Goal: Transaction & Acquisition: Purchase product/service

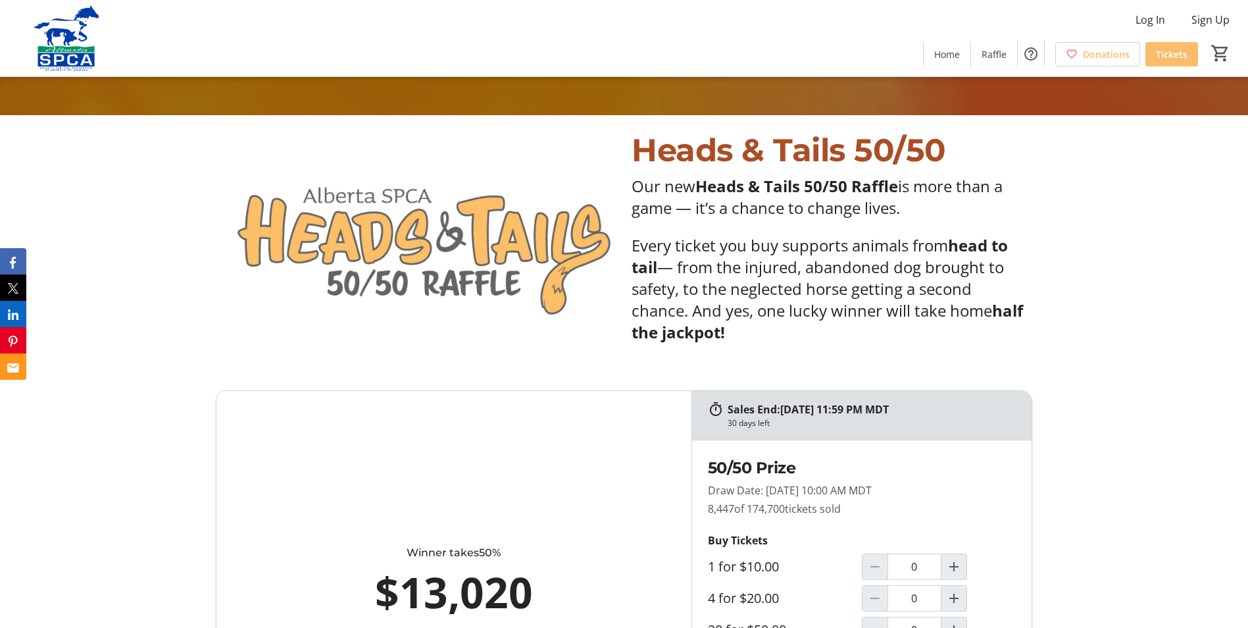
scroll to position [592, 0]
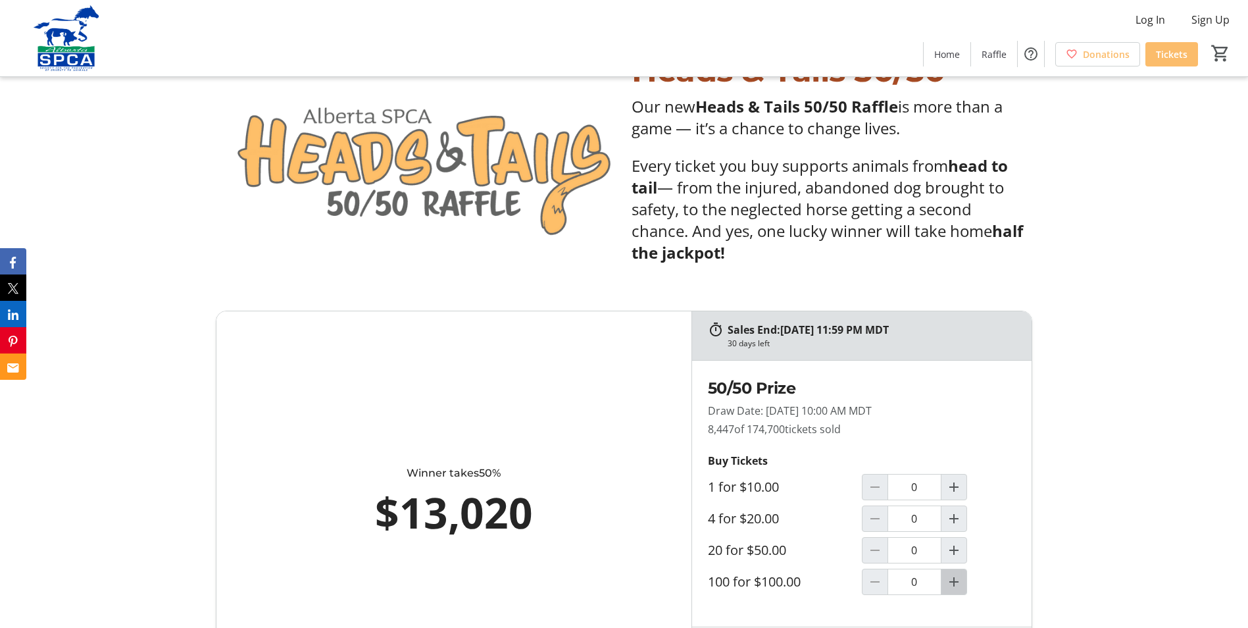
click at [956, 582] on mat-icon "Increment by one" at bounding box center [954, 582] width 16 height 16
type input "1"
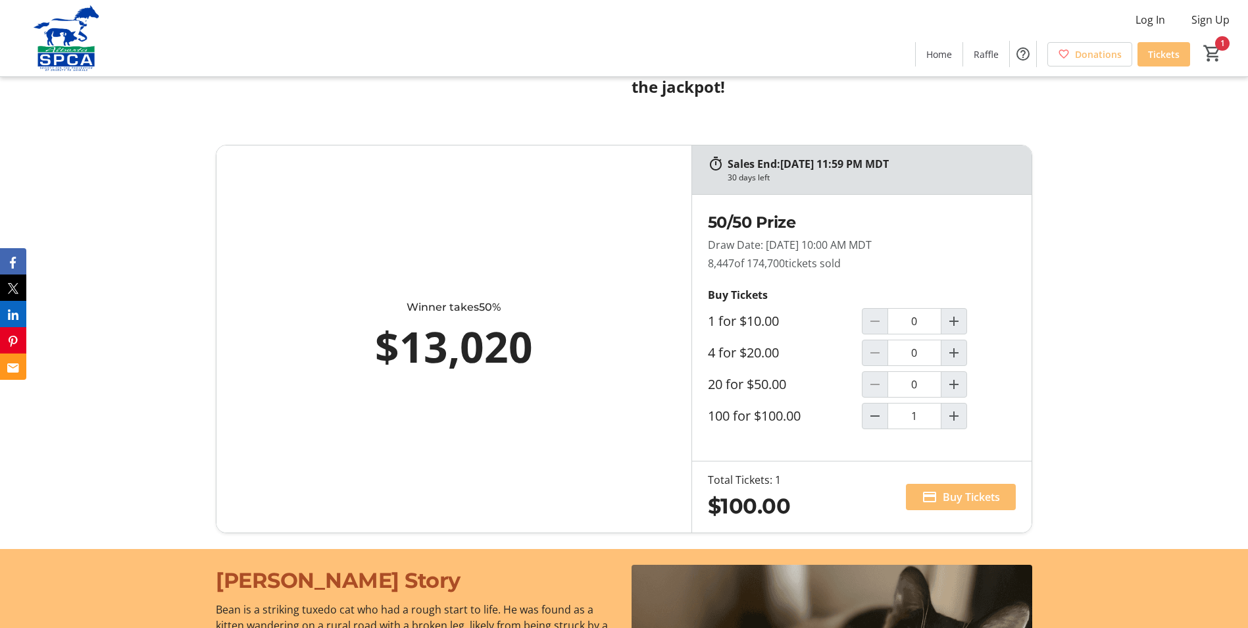
scroll to position [790, 0]
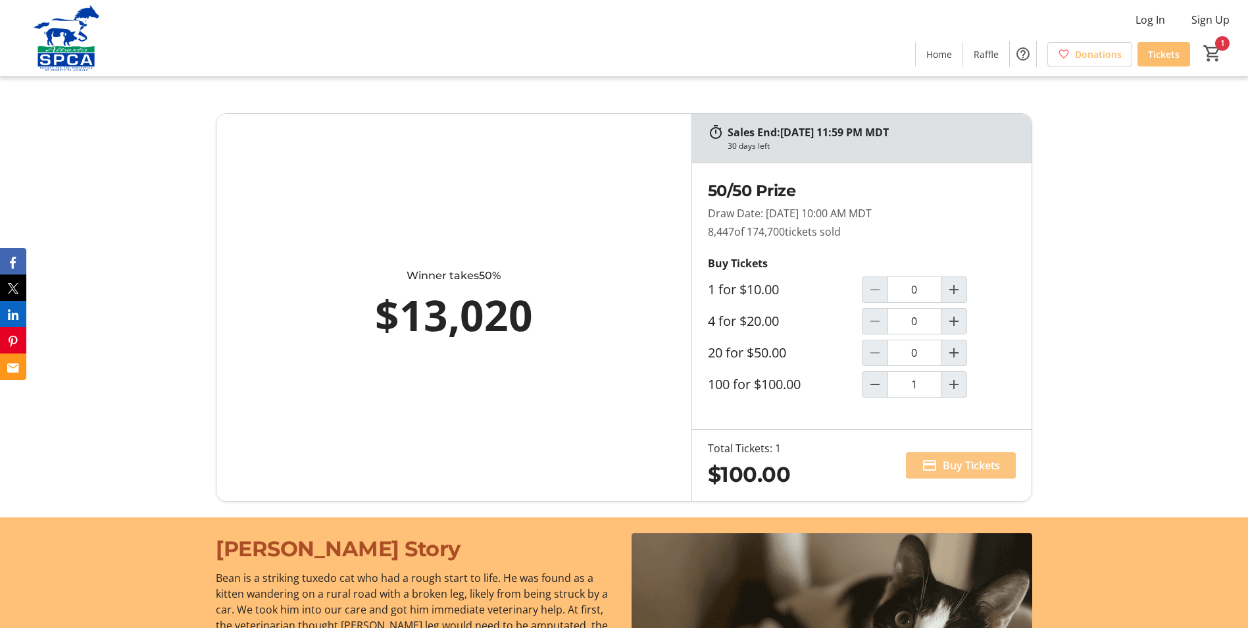
click at [953, 463] on span "Buy Tickets" at bounding box center [971, 465] width 57 height 16
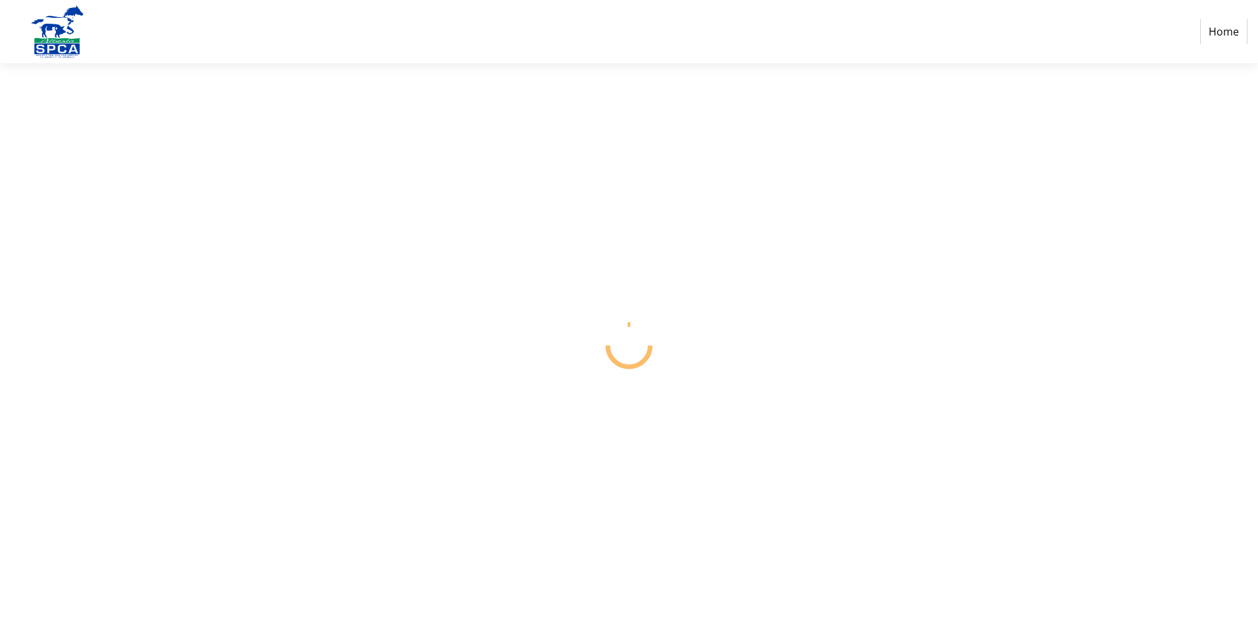
select select "CA"
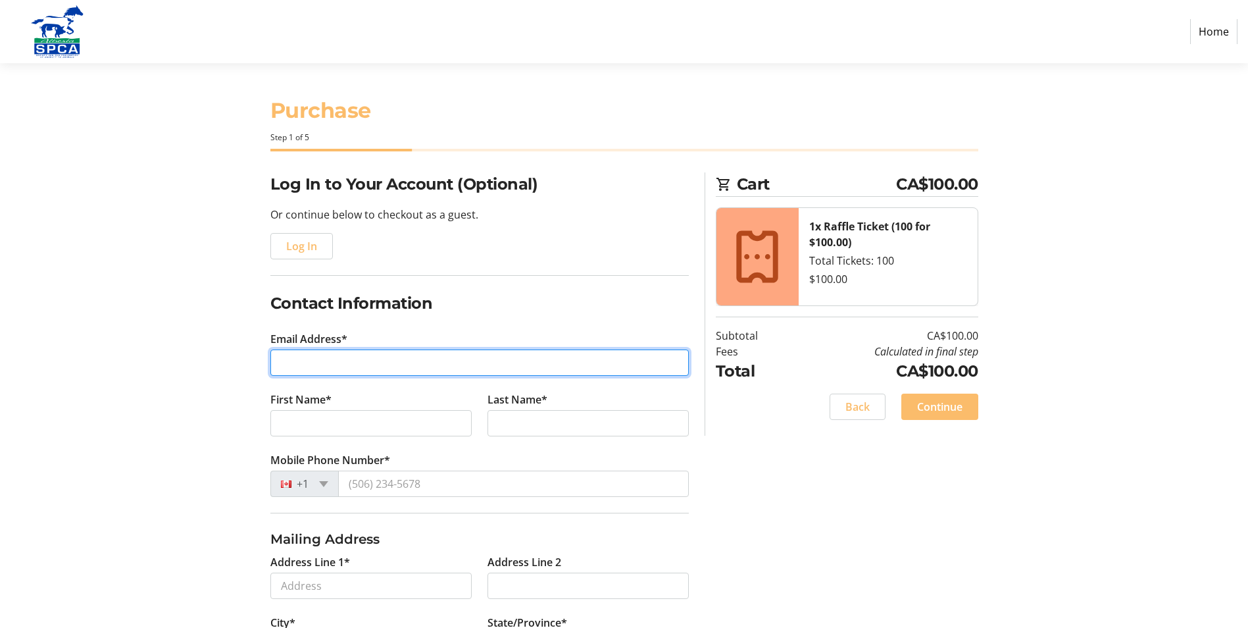
click at [303, 362] on input "Email Address*" at bounding box center [479, 362] width 418 height 26
type input "[EMAIL_ADDRESS][DOMAIN_NAME]"
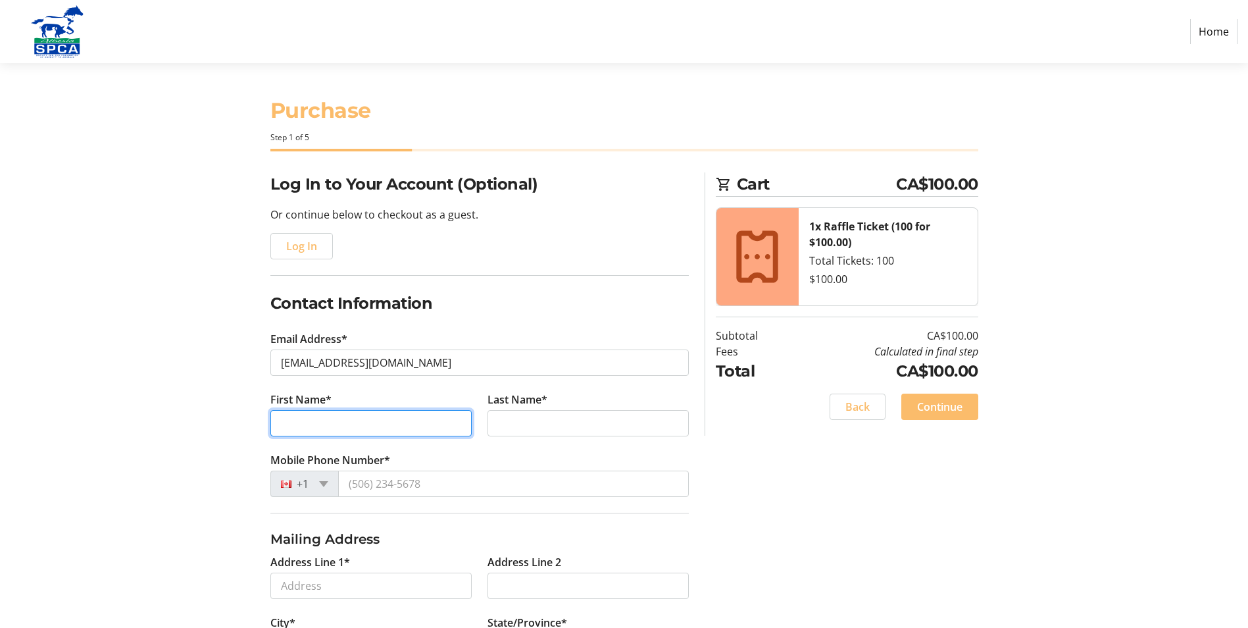
type input "[PERSON_NAME]"
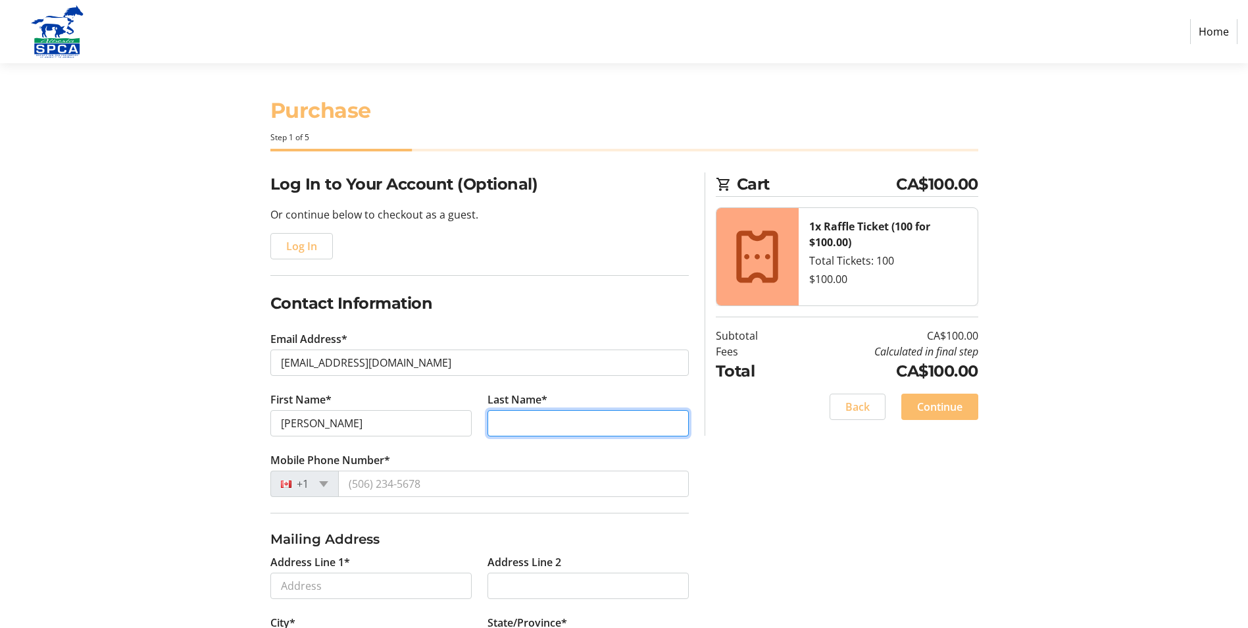
type input "Winder"
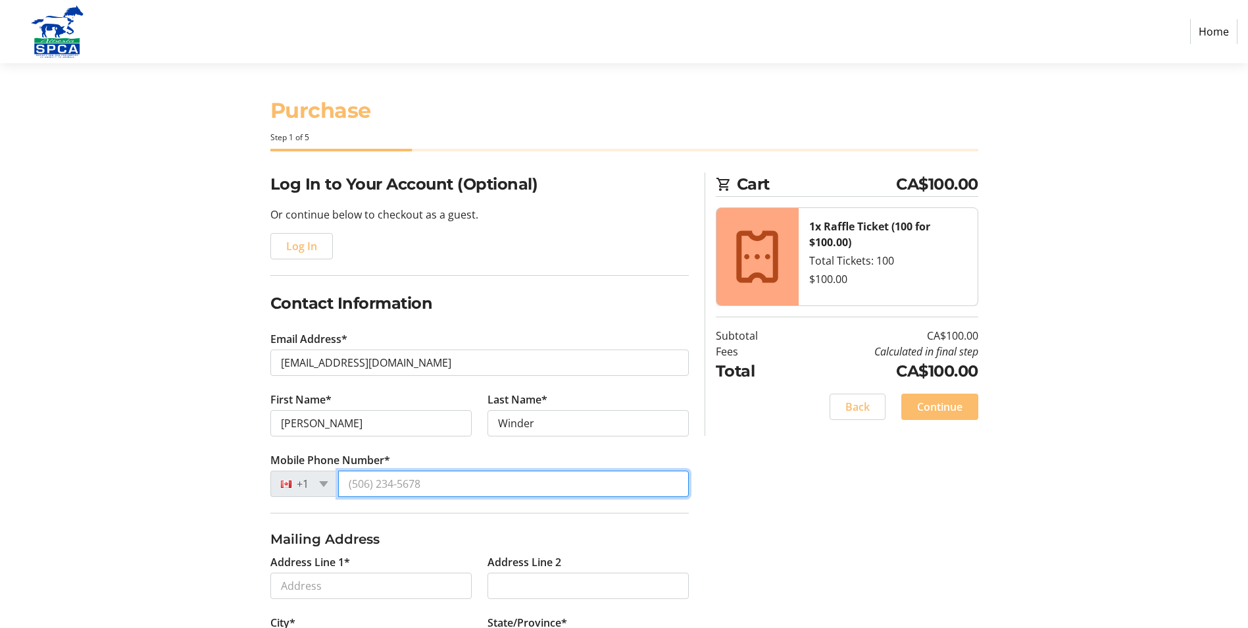
type input "[PHONE_NUMBER]"
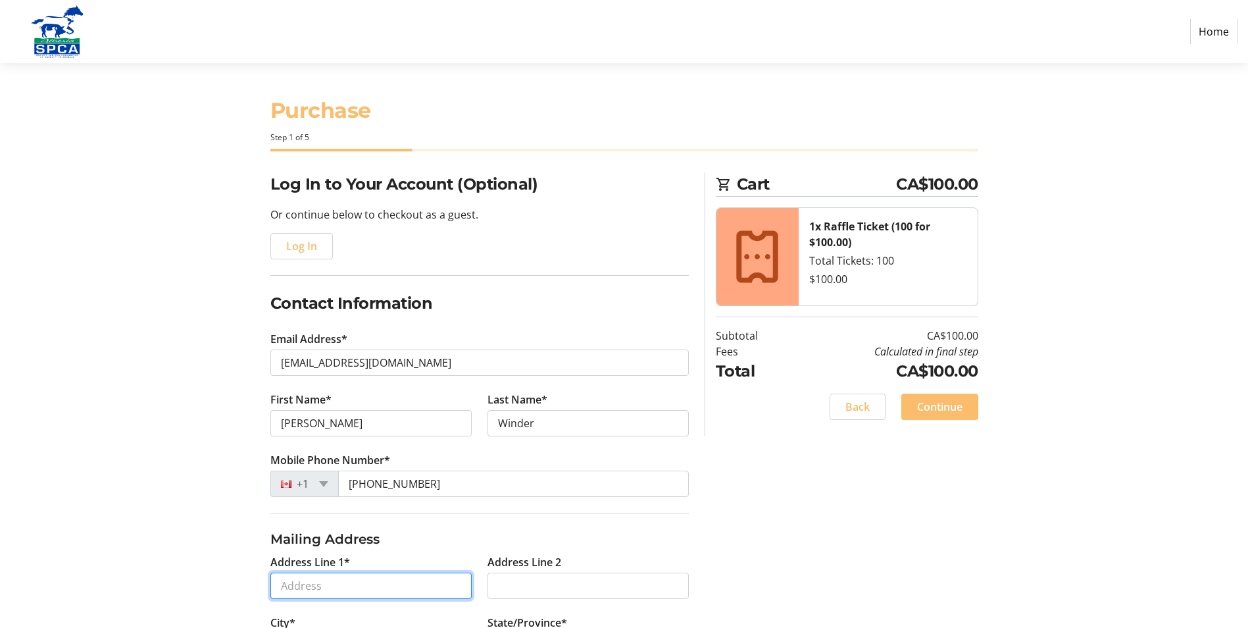
type input "[STREET_ADDRESS] Unit # 306"
type input "Camrose"
select select "AB"
type input "T4V 0N6"
click at [324, 486] on span at bounding box center [323, 484] width 9 height 6
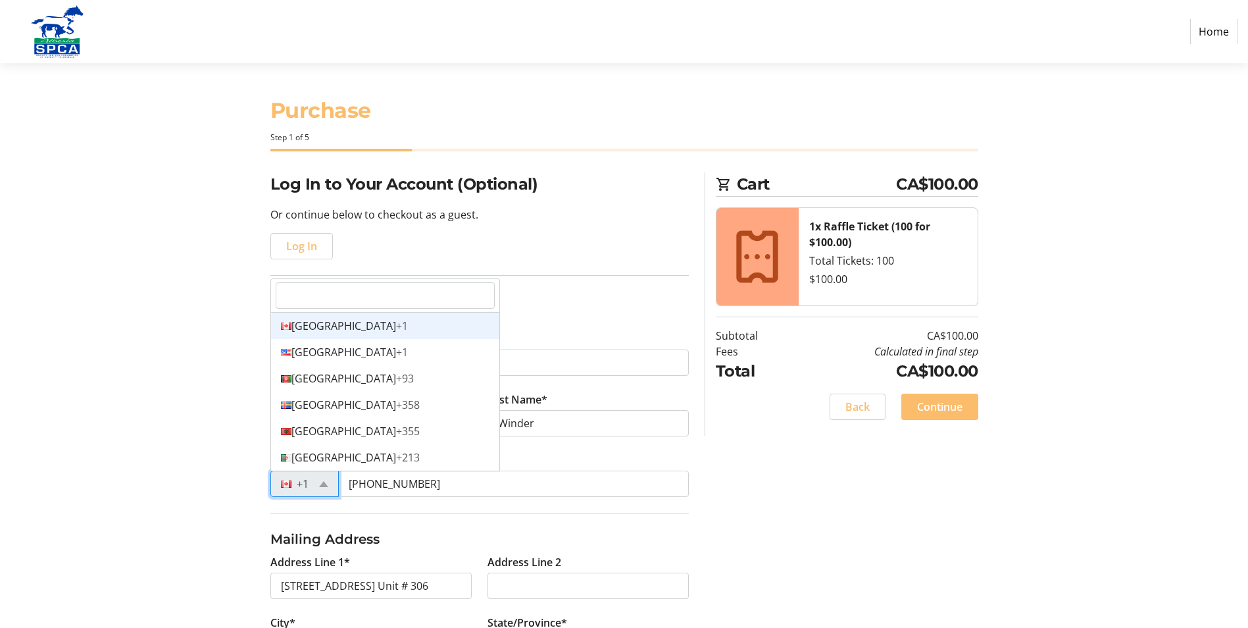
click at [331, 488] on div "+1" at bounding box center [304, 483] width 68 height 26
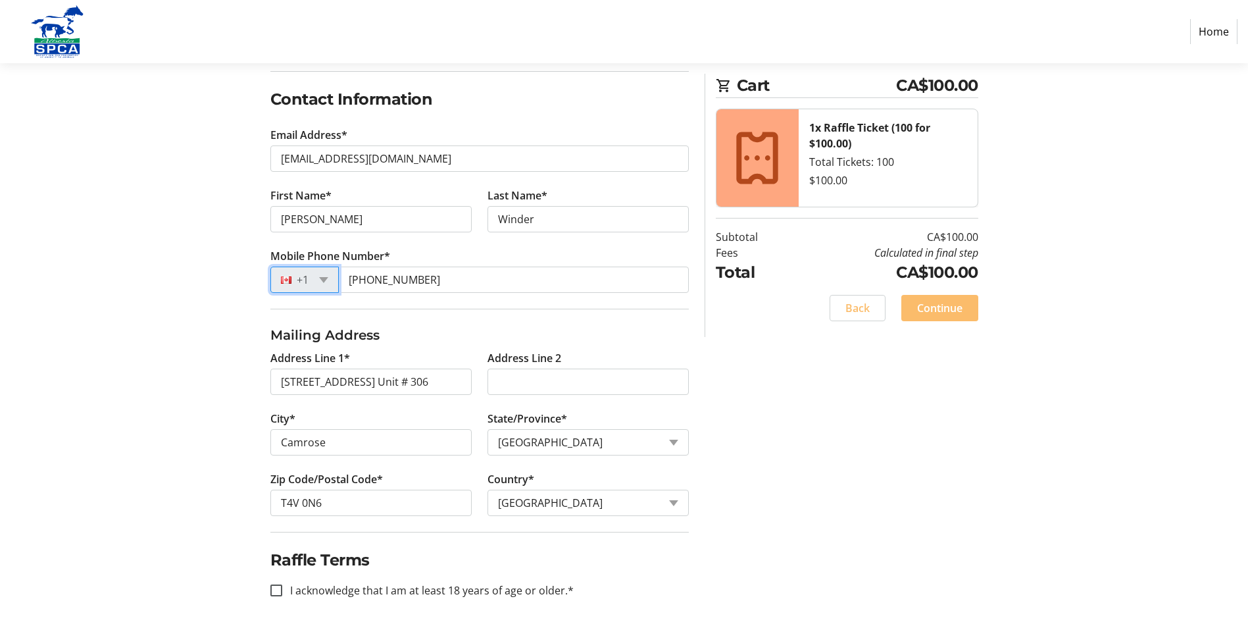
scroll to position [206, 0]
click at [276, 587] on input "I acknowledge that I am at least 18 years of age or older.*" at bounding box center [276, 588] width 12 height 12
checkbox input "true"
click at [949, 309] on span "Continue" at bounding box center [939, 308] width 45 height 16
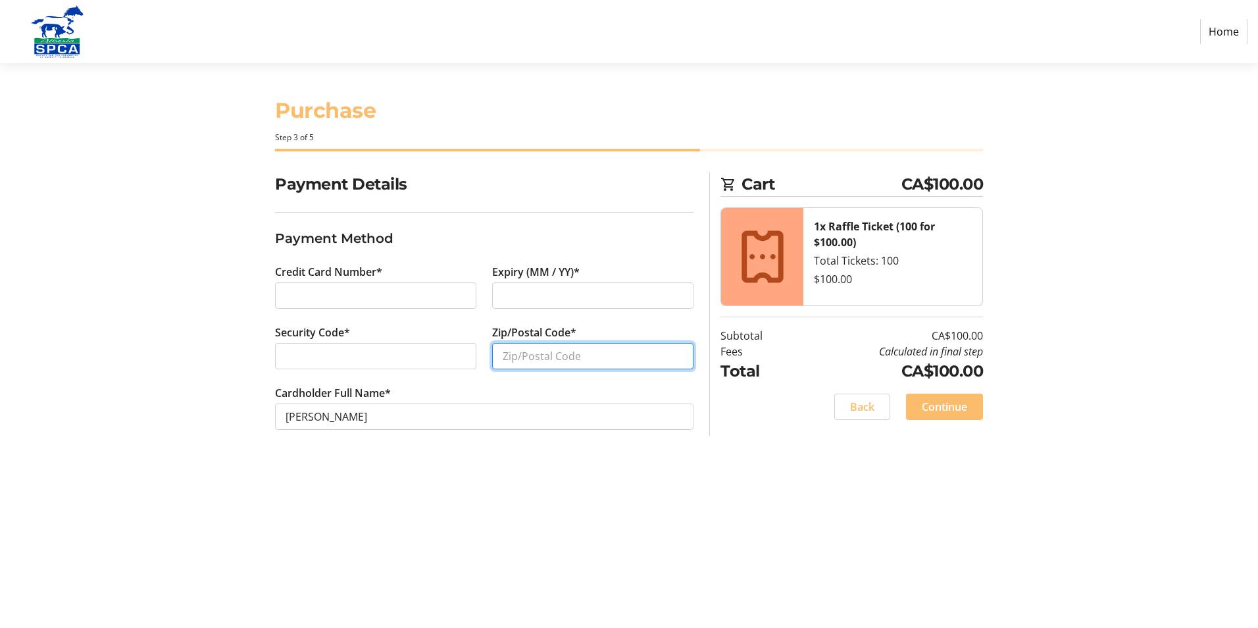
click at [520, 362] on input "Zip/Postal Code*" at bounding box center [592, 356] width 201 height 26
drag, startPoint x: 518, startPoint y: 354, endPoint x: 345, endPoint y: 332, distance: 173.8
click at [345, 332] on div "Credit Card Number* Expiry (MM / YY)* Security Code* Zip/Postal Code* t4v 0N6 C…" at bounding box center [484, 355] width 434 height 182
type input "T4V 0N6"
click at [953, 407] on span "Continue" at bounding box center [944, 407] width 45 height 16
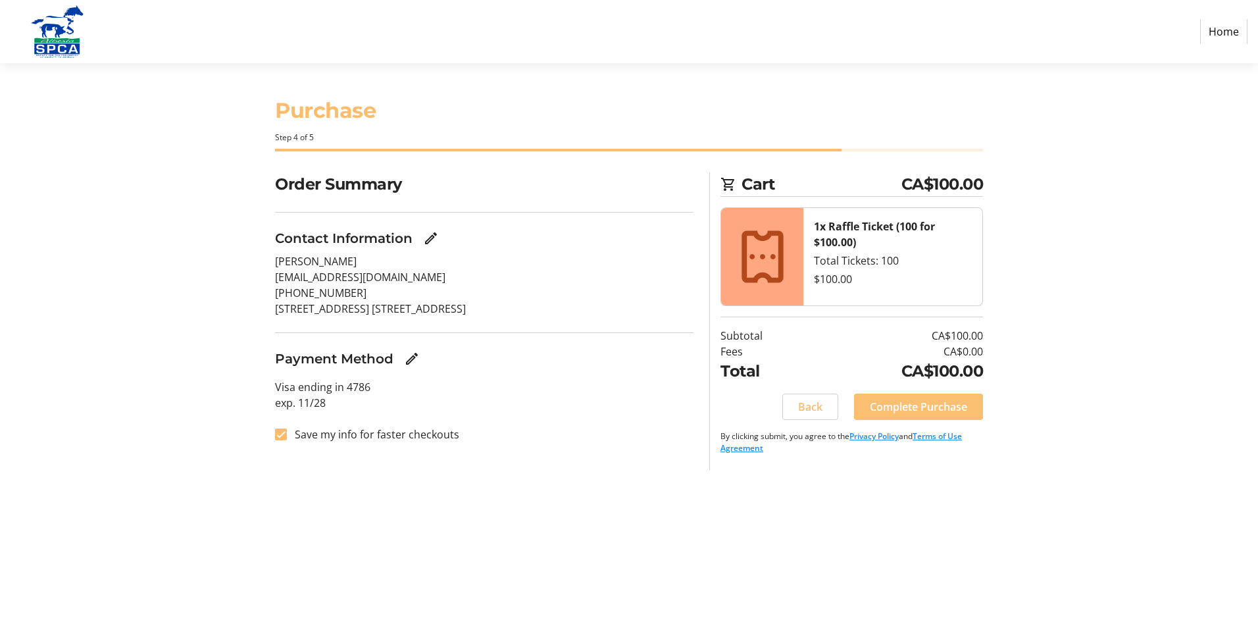
click at [913, 407] on span "Complete Purchase" at bounding box center [918, 407] width 97 height 16
